Goal: Check status

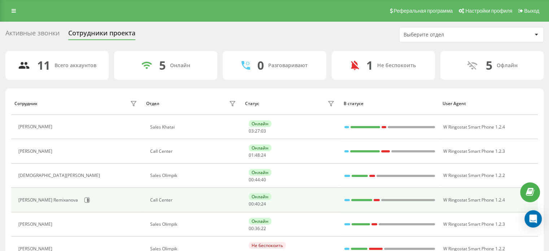
click at [72, 205] on div "[PERSON_NAME] Remixanova" at bounding box center [78, 200] width 121 height 12
click at [85, 202] on icon at bounding box center [87, 199] width 5 height 5
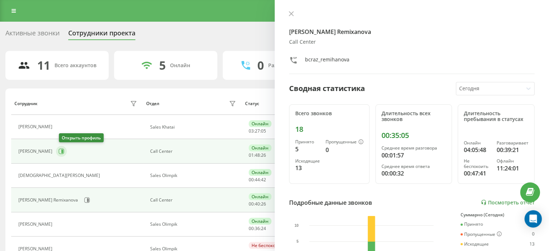
click at [63, 152] on icon at bounding box center [62, 151] width 6 height 6
